Goal: Information Seeking & Learning: Learn about a topic

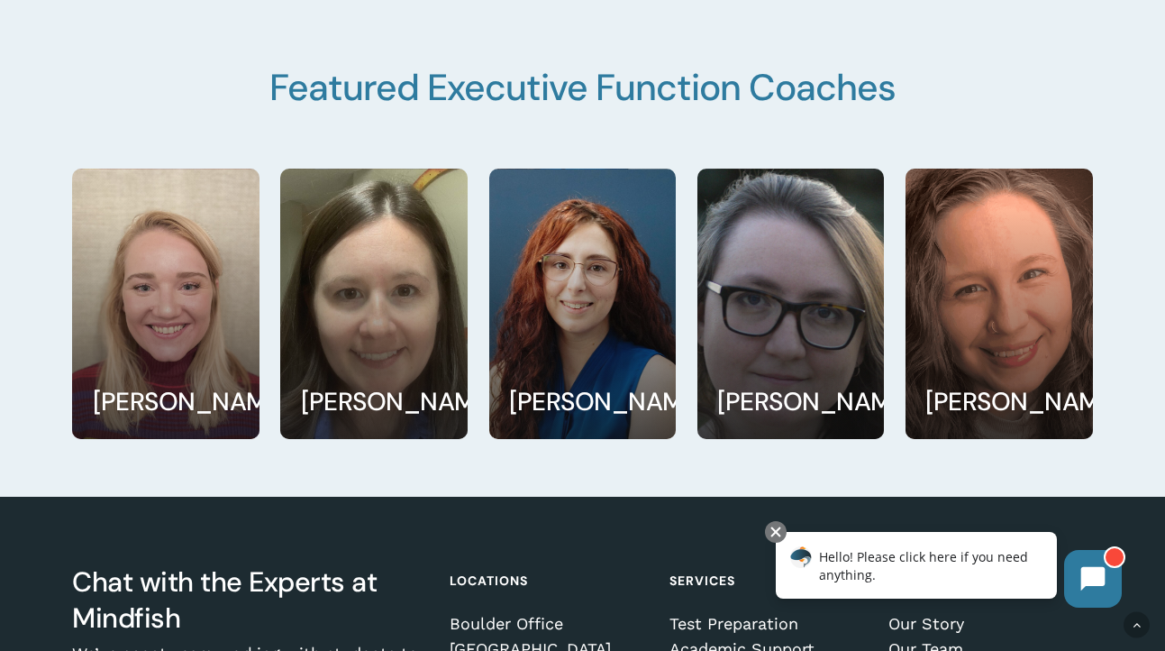
scroll to position [3125, 0]
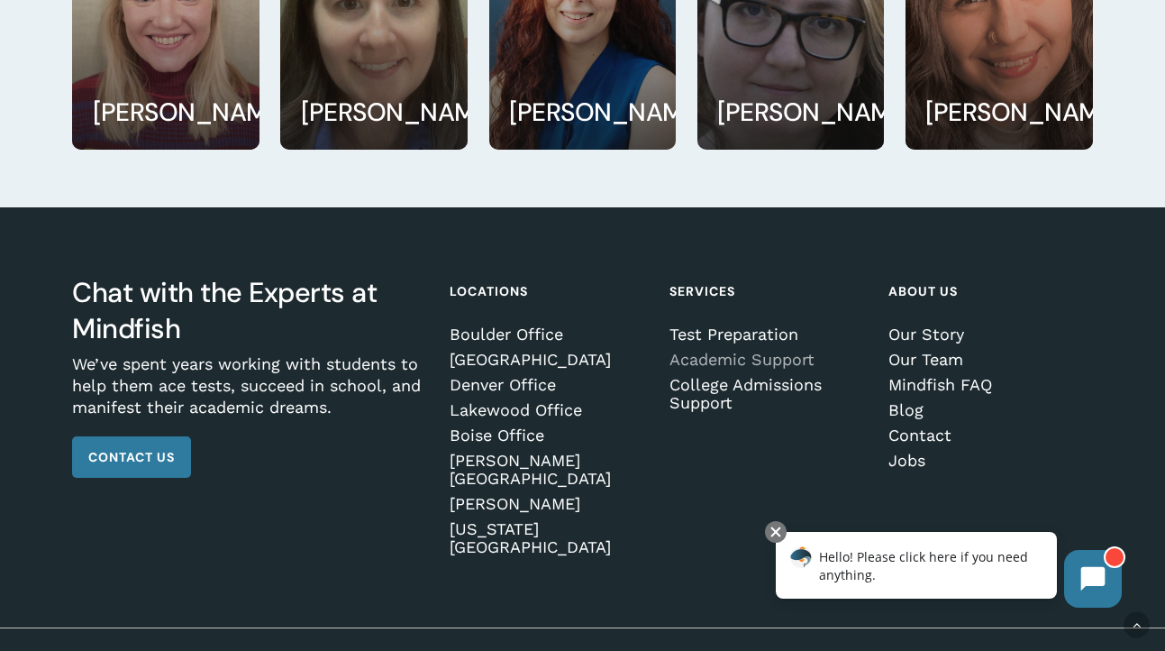
click at [719, 358] on link "Academic Support" at bounding box center [769, 360] width 199 height 18
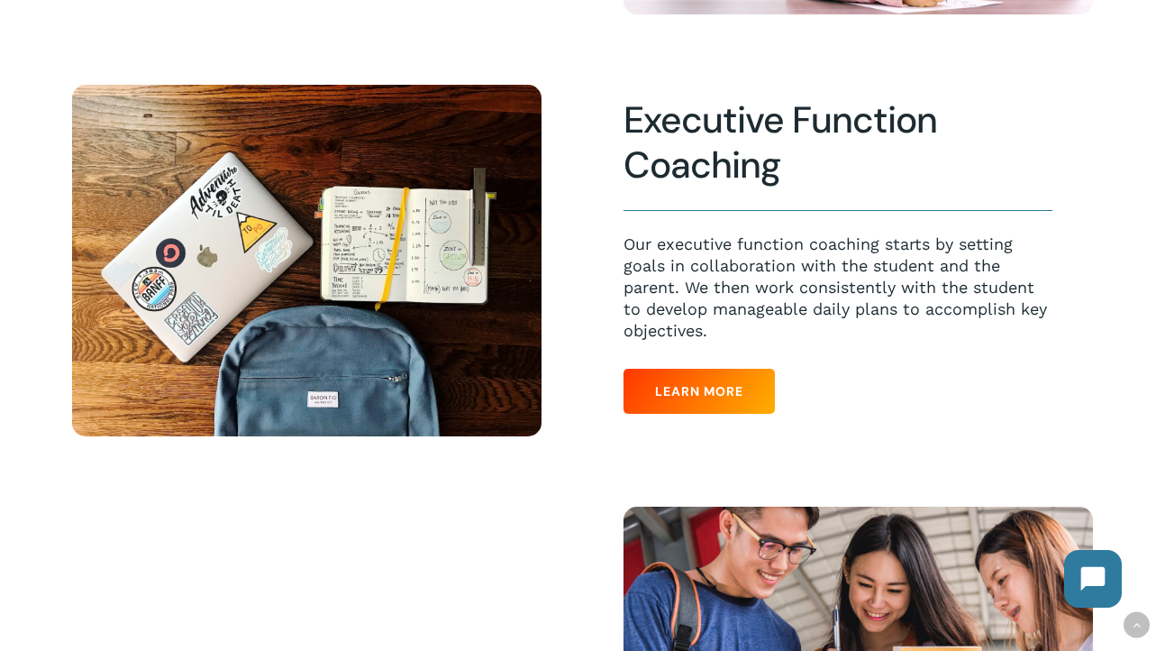
scroll to position [1298, 0]
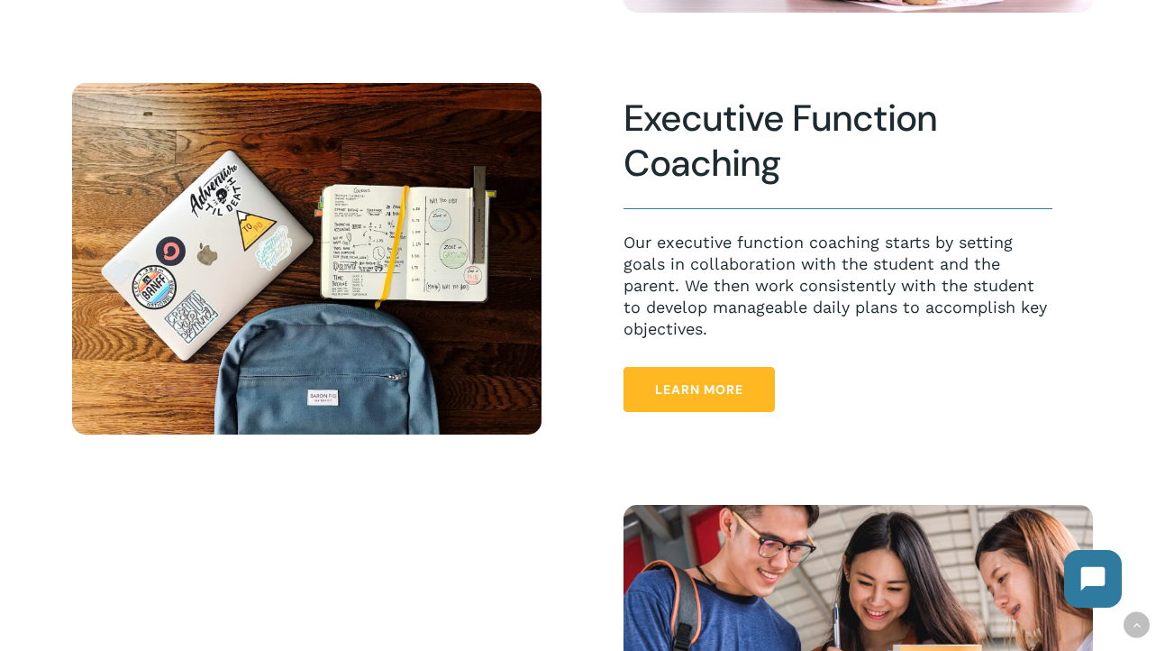
click at [719, 397] on span "Learn More" at bounding box center [699, 389] width 88 height 18
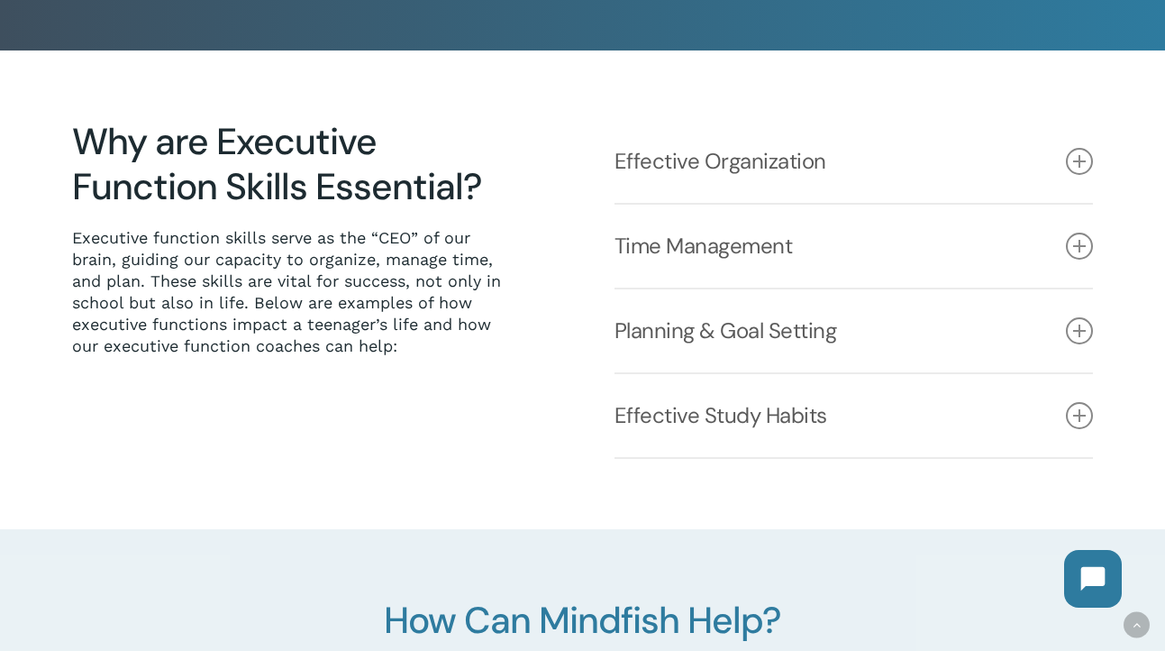
scroll to position [376, 0]
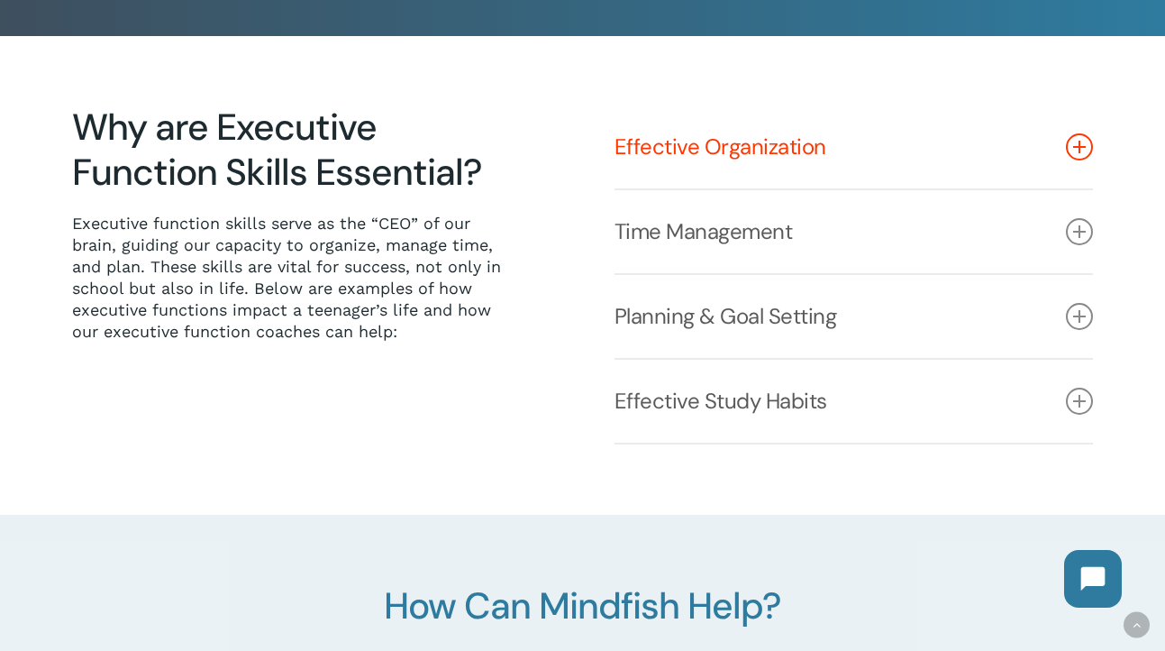
click at [774, 148] on link "Effective Organization" at bounding box center [855, 146] width 480 height 83
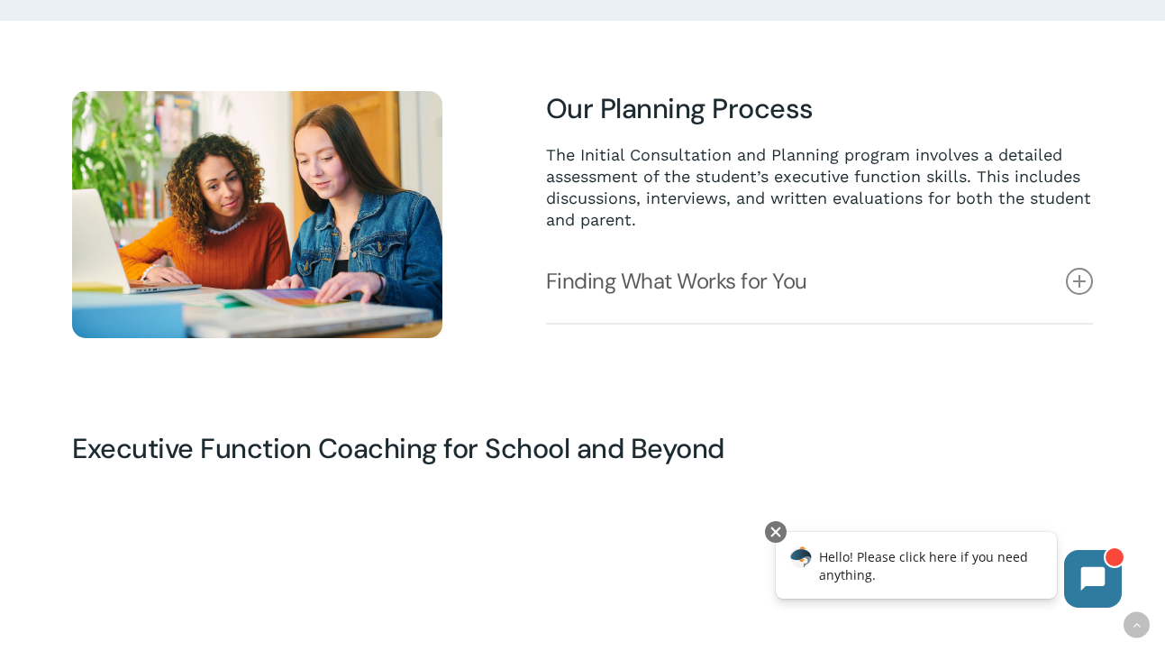
scroll to position [1330, 0]
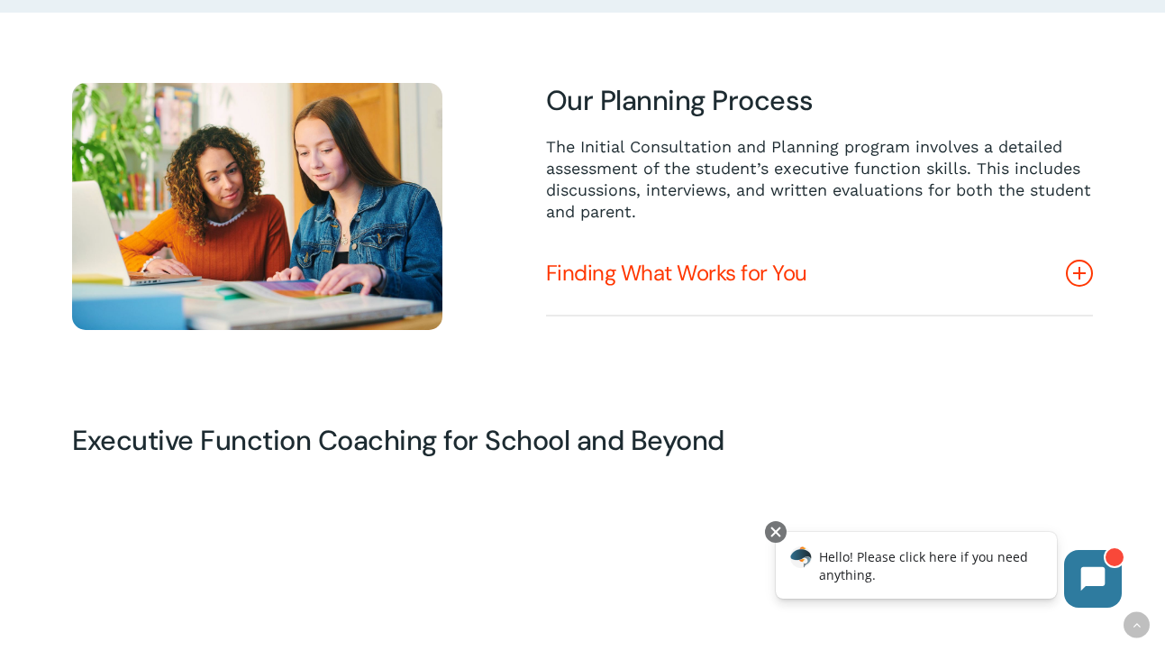
click at [759, 275] on link "Finding What Works for You" at bounding box center [819, 273] width 547 height 83
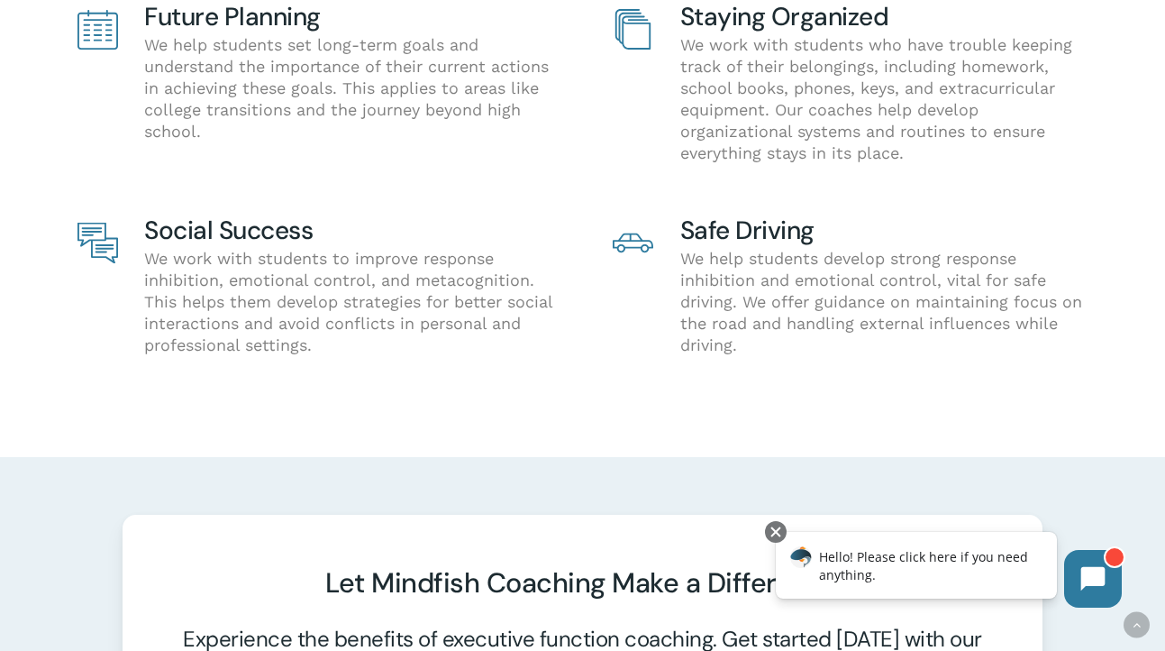
scroll to position [2305, 0]
